Goal: Transaction & Acquisition: Purchase product/service

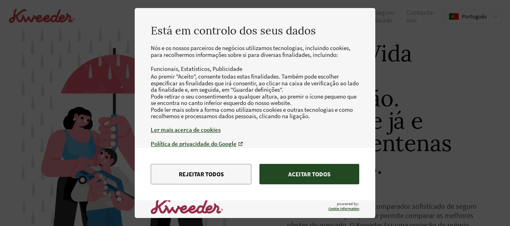
click at [296, 172] on button "Aceitar todos" at bounding box center [309, 174] width 100 height 20
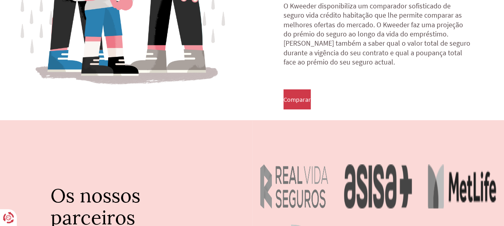
scroll to position [160, 0]
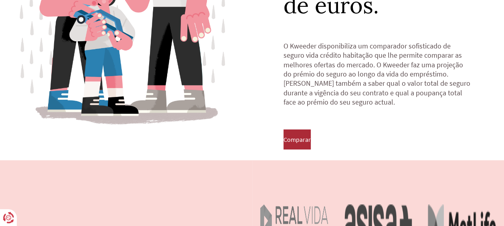
click at [311, 139] on span "Comparar" at bounding box center [297, 139] width 27 height 7
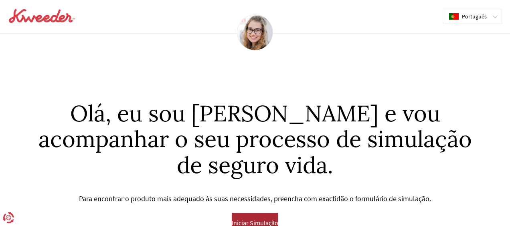
click at [253, 213] on button "Iniciar Simulação" at bounding box center [255, 223] width 47 height 20
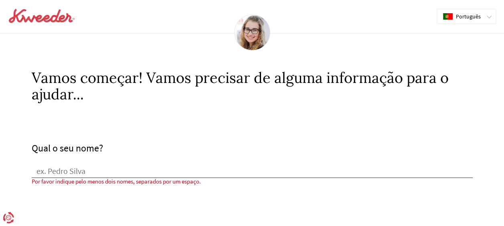
scroll to position [40, 0]
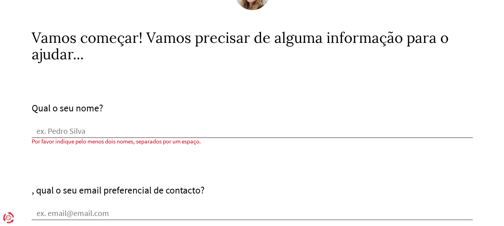
click at [65, 122] on div "Qual o seu nome?" at bounding box center [252, 120] width 441 height 35
click at [65, 131] on input "Qual o seu nome?" at bounding box center [252, 132] width 441 height 12
click at [75, 135] on input "Qual o seu nome?" at bounding box center [252, 132] width 441 height 12
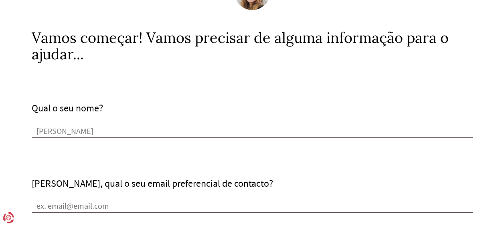
type input "[PERSON_NAME]"
click at [83, 207] on input "[PERSON_NAME], qual o seu email preferencial de contacto?" at bounding box center [252, 207] width 441 height 12
type input "[EMAIL_ADDRESS][DOMAIN_NAME]"
type input "961396877"
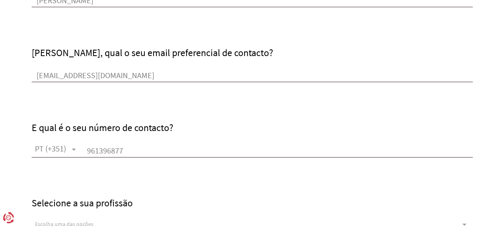
scroll to position [201, 0]
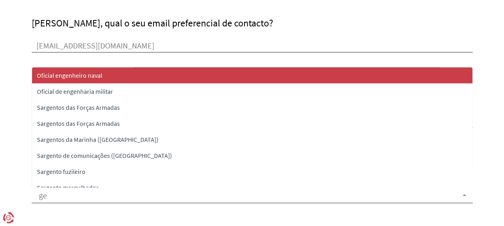
type input "ges"
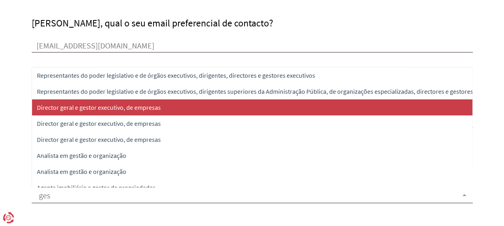
click at [124, 107] on span "Director geral e gestor executivo, de empresas" at bounding box center [99, 107] width 124 height 8
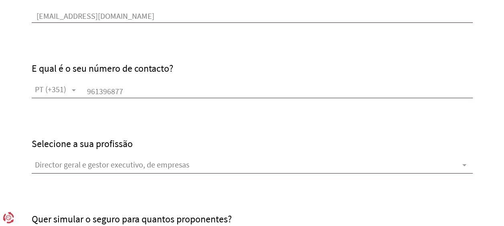
scroll to position [321, 0]
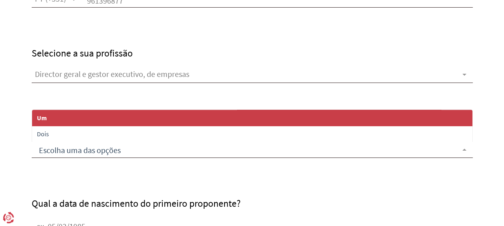
click at [44, 118] on span "Um" at bounding box center [42, 118] width 10 height 8
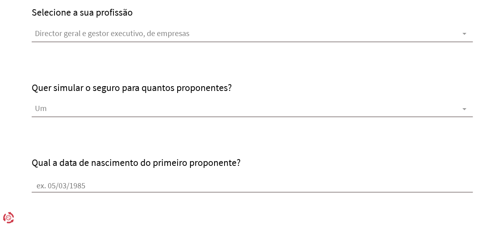
scroll to position [401, 0]
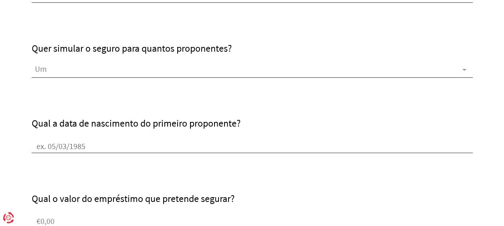
click at [67, 148] on input "Qual a data de nascimento do primeiro proponente?" at bounding box center [252, 147] width 441 height 12
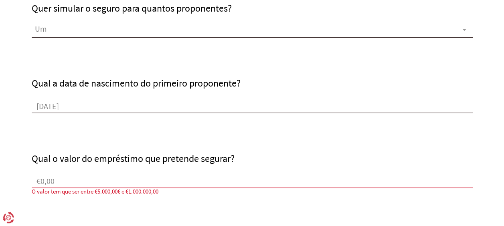
type input "[DATE]"
click at [67, 185] on input "€0,00" at bounding box center [252, 182] width 441 height 12
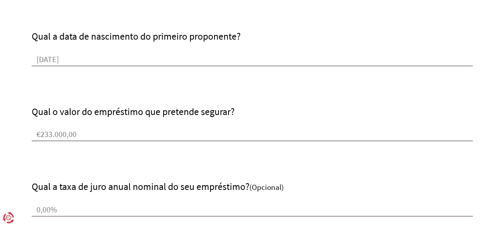
scroll to position [521, 0]
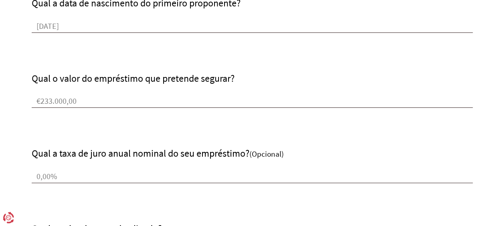
type input "€233.000,00"
click at [75, 173] on input "0,00%" at bounding box center [252, 177] width 441 height 12
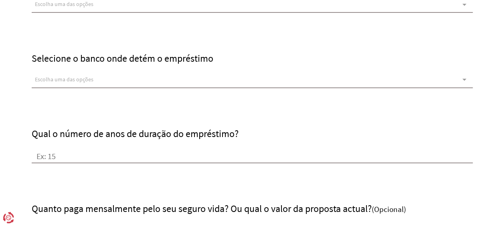
drag, startPoint x: 63, startPoint y: 156, endPoint x: 47, endPoint y: 157, distance: 15.7
click at [47, 157] on input "Qual o número de anos de duração do empréstimo?" at bounding box center [252, 157] width 441 height 12
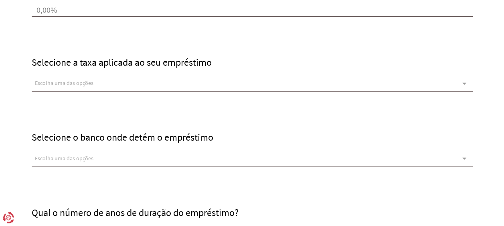
scroll to position [802, 0]
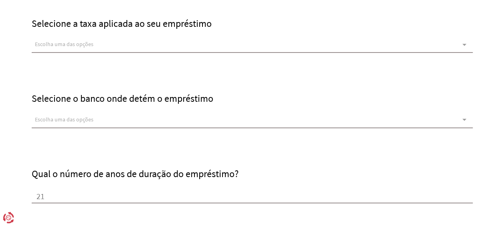
type input "21"
click at [466, 46] on div at bounding box center [464, 44] width 16 height 15
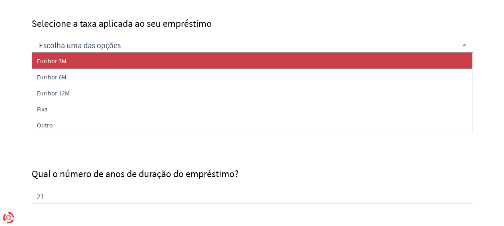
click at [115, 62] on span "Euribor 3M" at bounding box center [252, 61] width 440 height 16
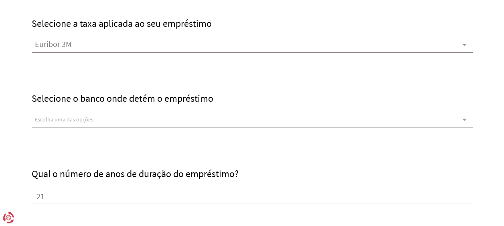
click at [468, 120] on div at bounding box center [464, 120] width 16 height 15
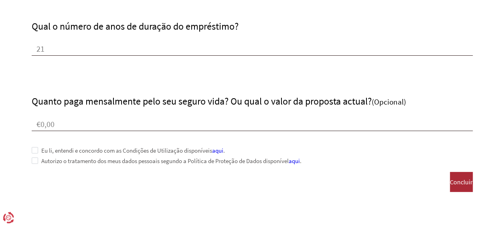
scroll to position [963, 0]
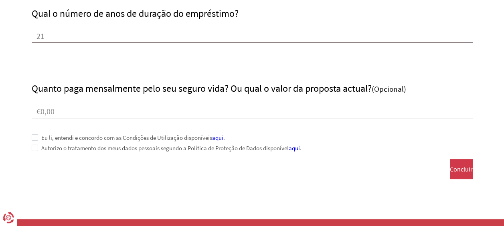
click at [33, 135] on span at bounding box center [35, 137] width 6 height 6
click at [34, 145] on span at bounding box center [35, 148] width 6 height 6
click at [464, 168] on button "Concluir" at bounding box center [461, 169] width 23 height 20
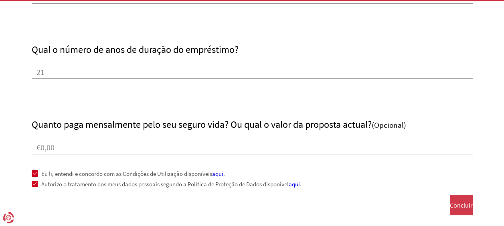
scroll to position [842, 0]
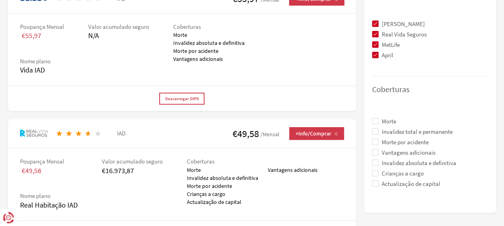
scroll to position [274, 0]
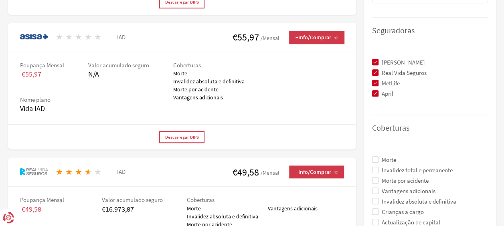
click at [378, 160] on span at bounding box center [375, 159] width 6 height 6
click at [377, 170] on span at bounding box center [375, 170] width 6 height 6
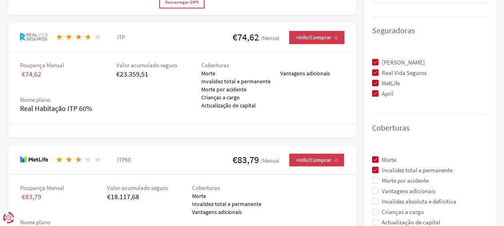
click at [375, 178] on span at bounding box center [375, 180] width 6 height 6
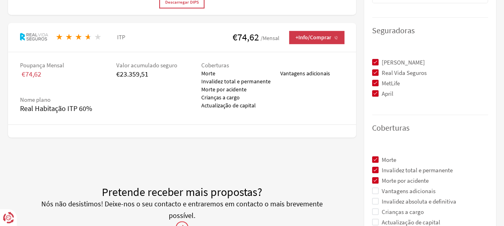
click at [377, 180] on span at bounding box center [375, 180] width 6 height 6
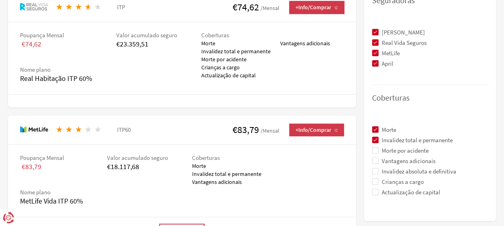
scroll to position [354, 0]
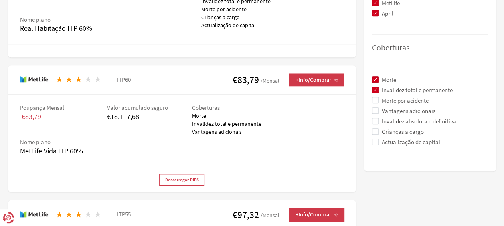
click at [374, 99] on span at bounding box center [375, 100] width 6 height 6
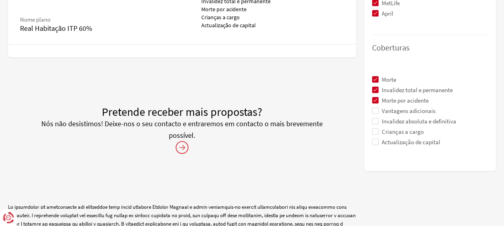
click at [377, 109] on span at bounding box center [375, 110] width 6 height 6
click at [376, 120] on span at bounding box center [375, 121] width 6 height 6
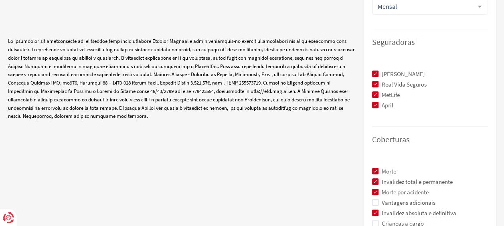
scroll to position [324, 0]
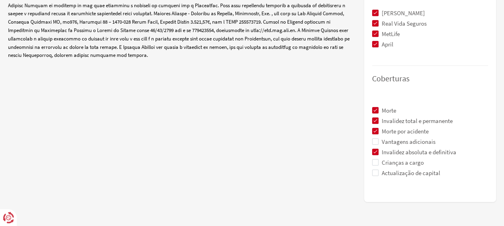
click at [374, 151] on span at bounding box center [375, 152] width 6 height 6
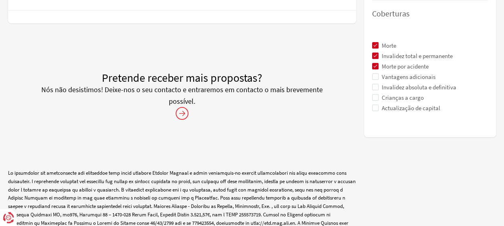
scroll to position [376, 0]
